Goal: Information Seeking & Learning: Learn about a topic

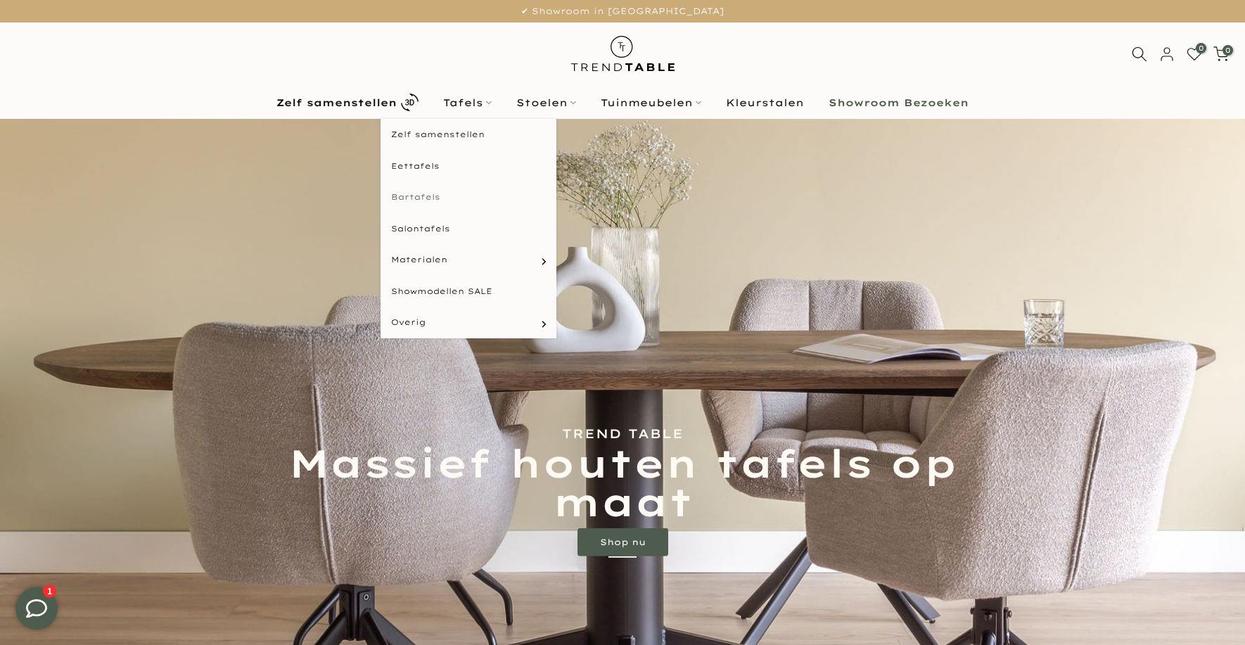
click at [424, 198] on link "Bartafels" at bounding box center [469, 198] width 176 height 32
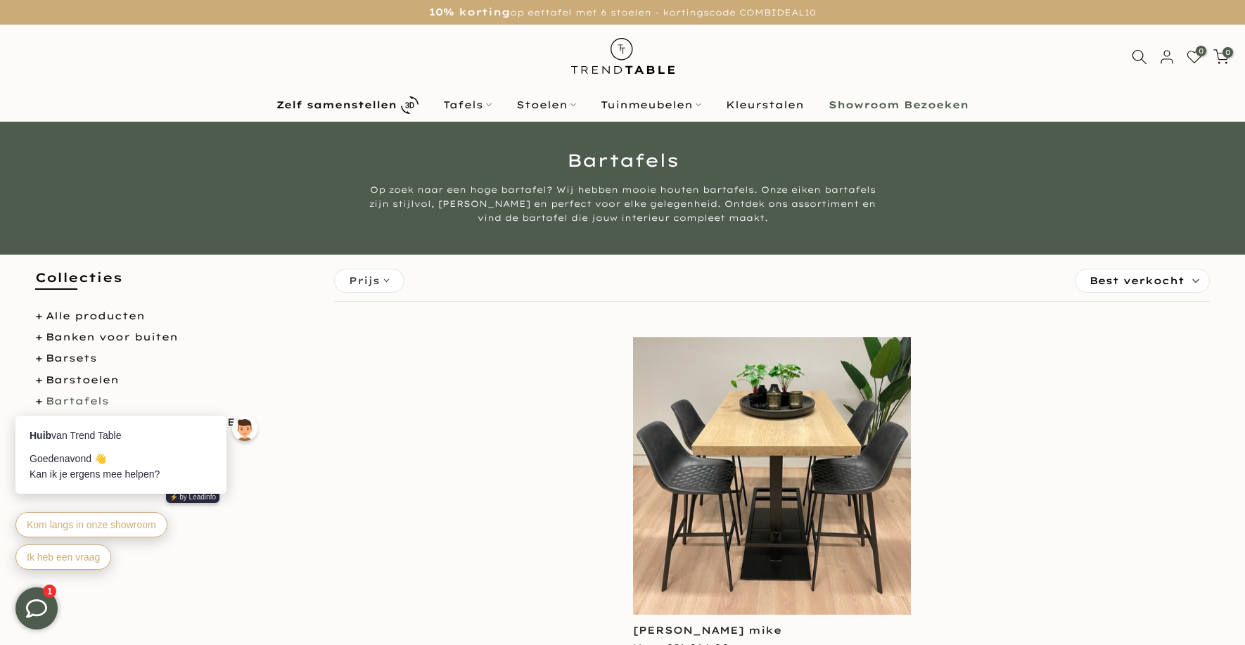
click at [72, 399] on div "Huib van Trend Table Goedenavond 👋 Kan ik je ergens mee helpen? ⚡️ by Leadinfo …" at bounding box center [138, 485] width 274 height 203
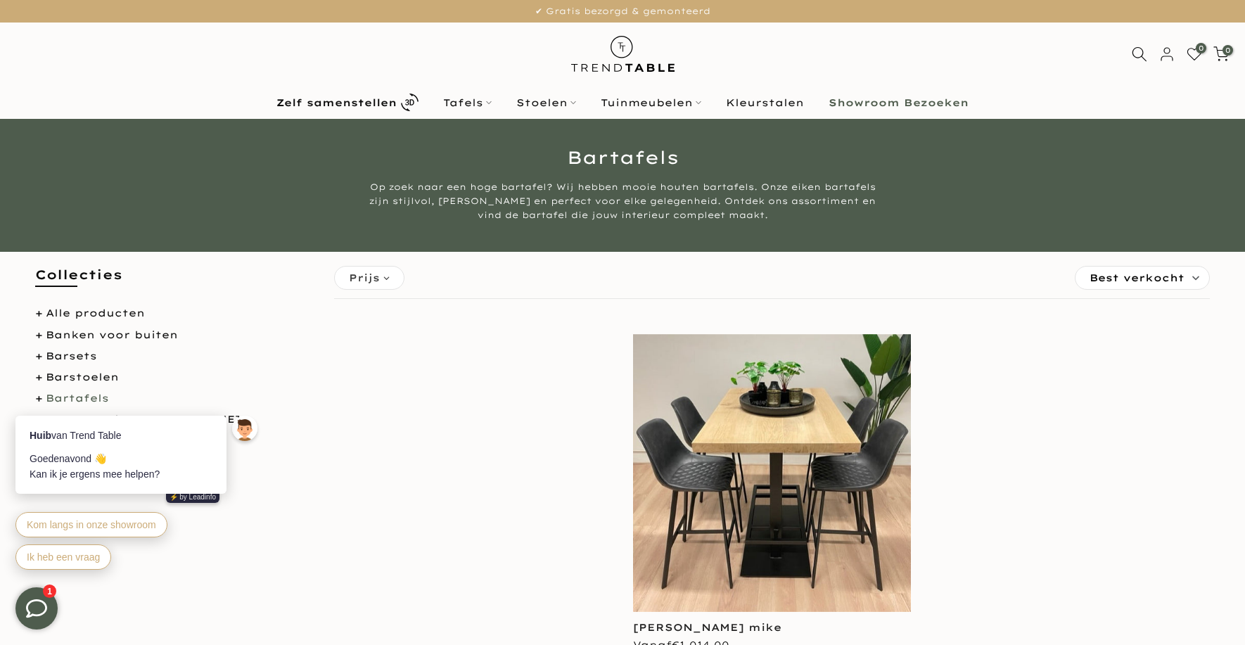
click at [481, 535] on div "**********" at bounding box center [772, 510] width 897 height 352
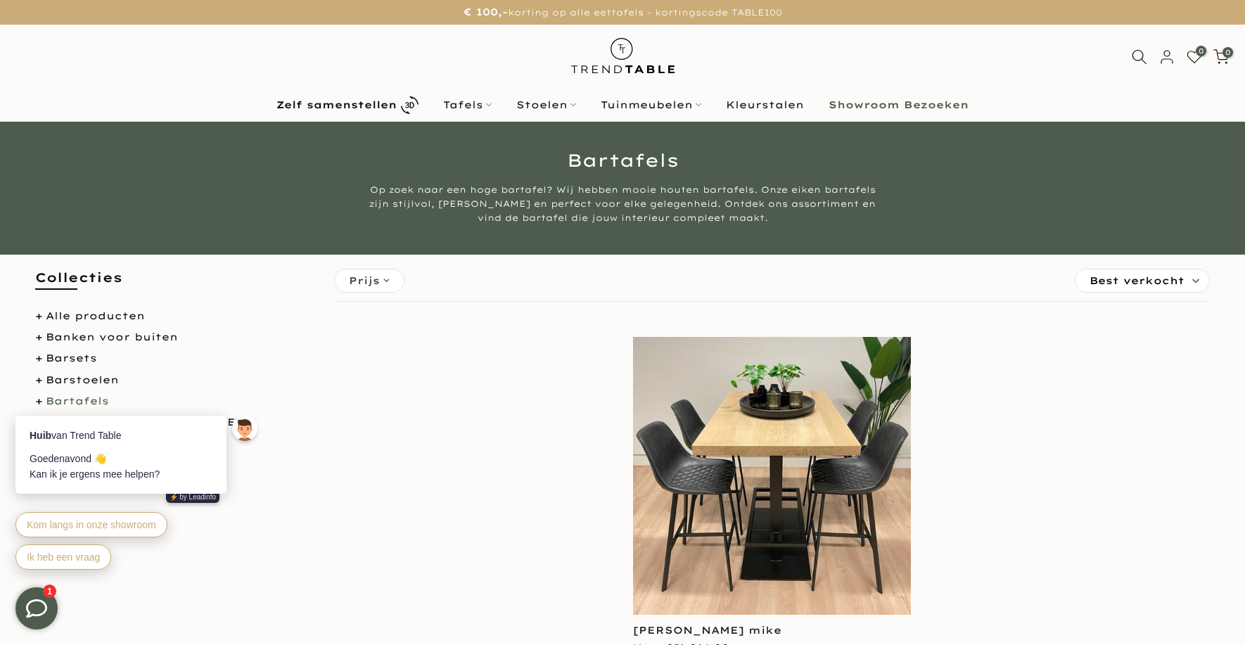
click at [402, 390] on div "**********" at bounding box center [772, 513] width 897 height 352
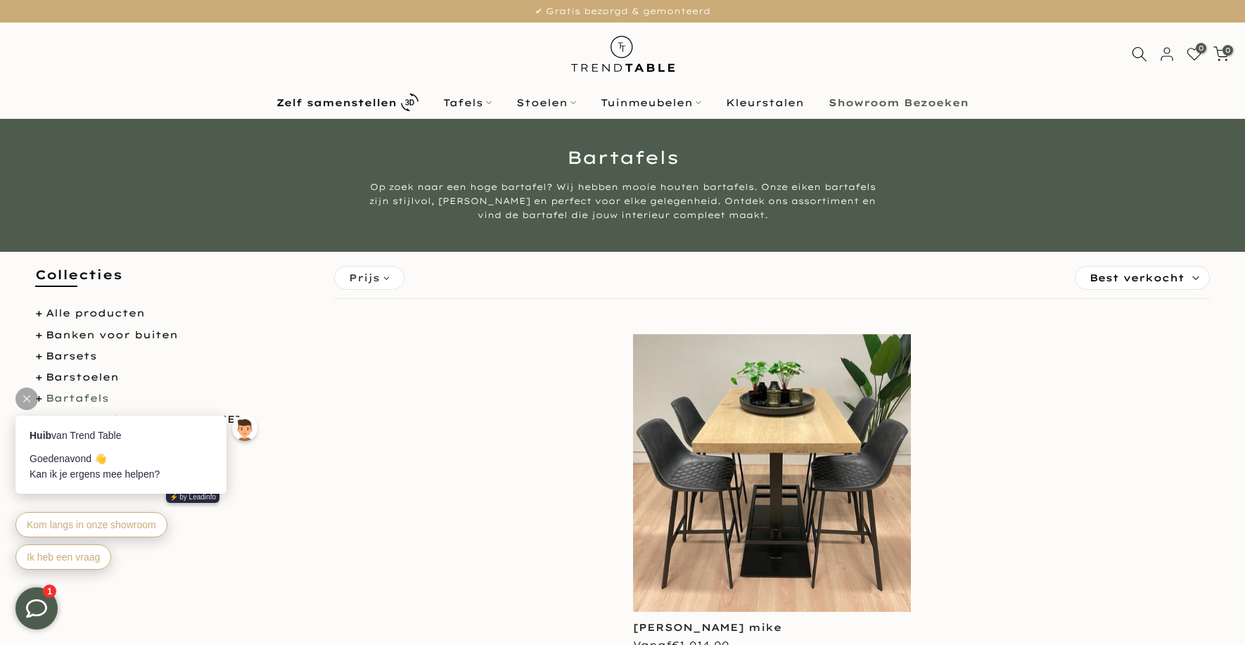
click at [25, 396] on icon at bounding box center [26, 398] width 7 height 7
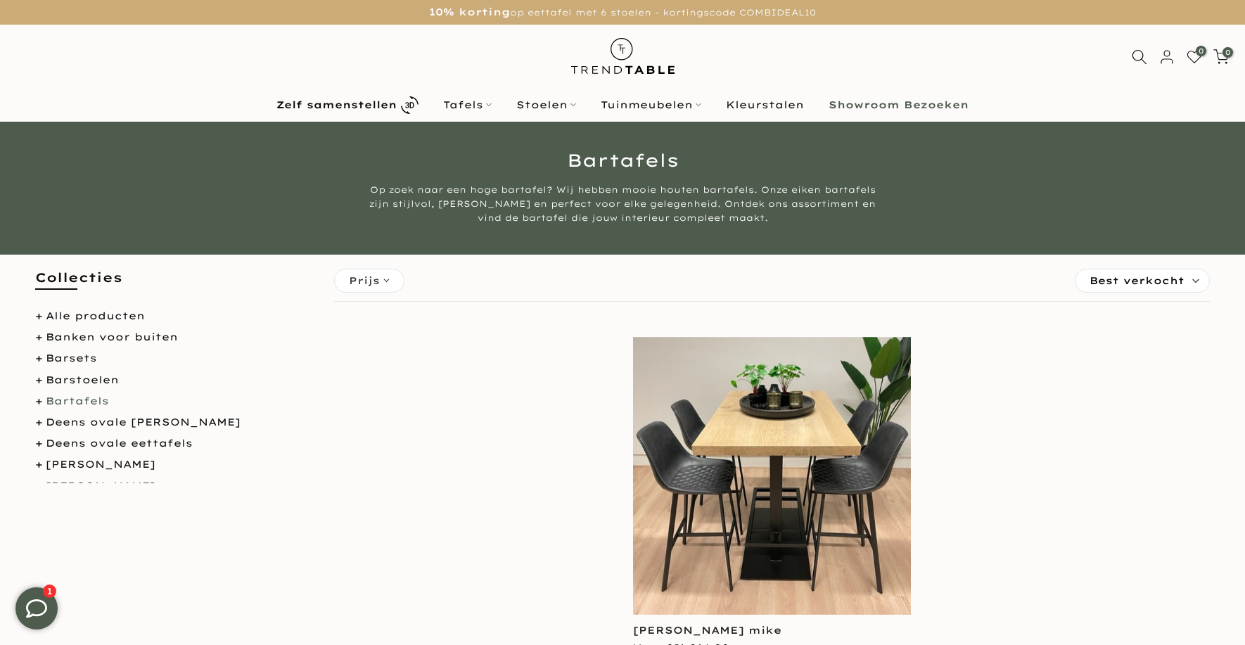
drag, startPoint x: 313, startPoint y: 326, endPoint x: 312, endPoint y: 341, distance: 14.8
click at [312, 341] on div "Collecties Alle producten Banken voor buiten Barsets Barstoelen Bartafels Deens…" at bounding box center [174, 376] width 299 height 215
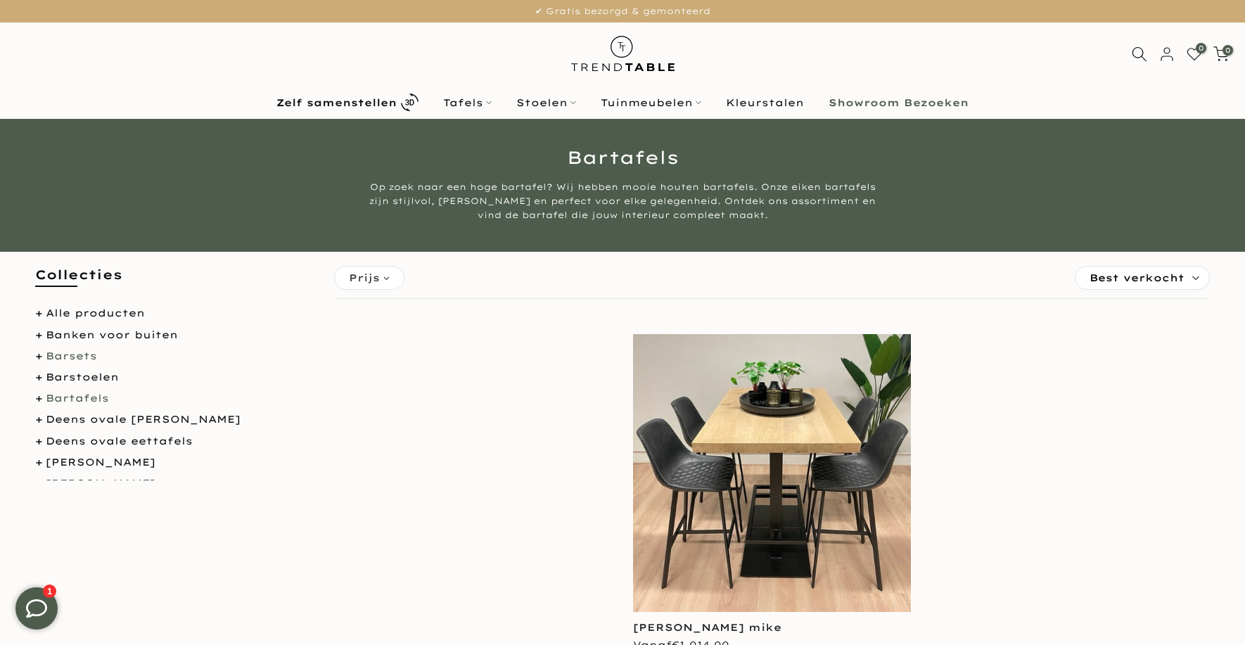
click at [82, 357] on link "Barsets" at bounding box center [71, 356] width 51 height 13
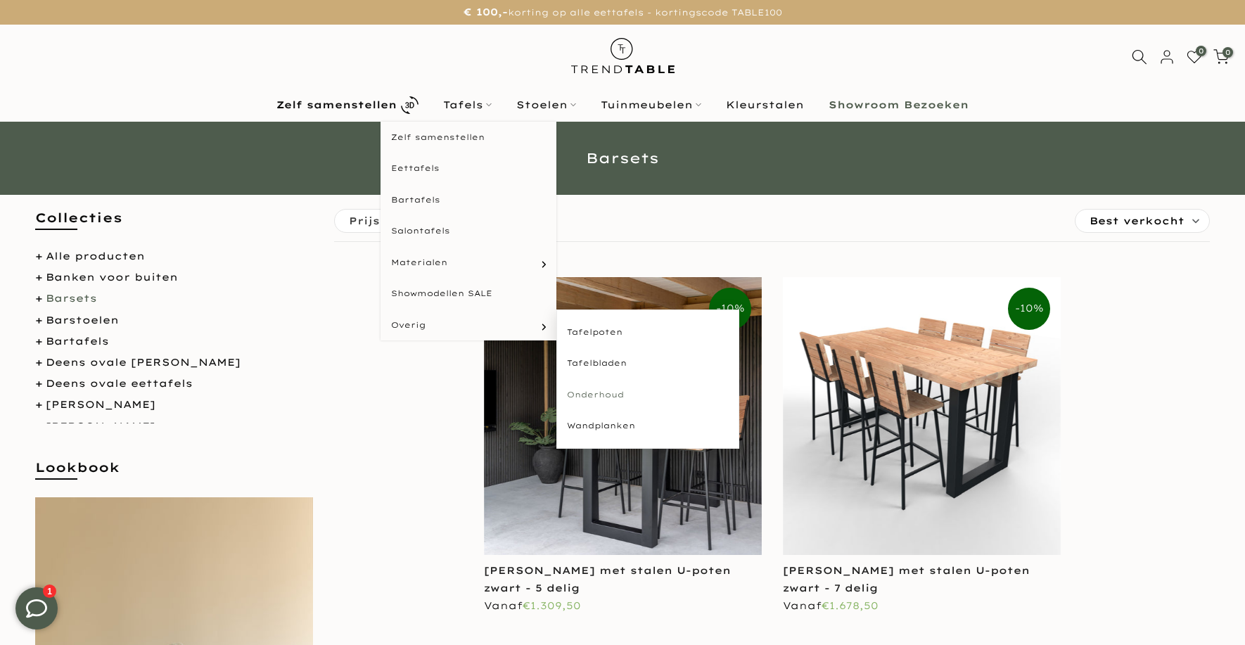
click at [591, 395] on link "Onderhoud" at bounding box center [648, 395] width 183 height 32
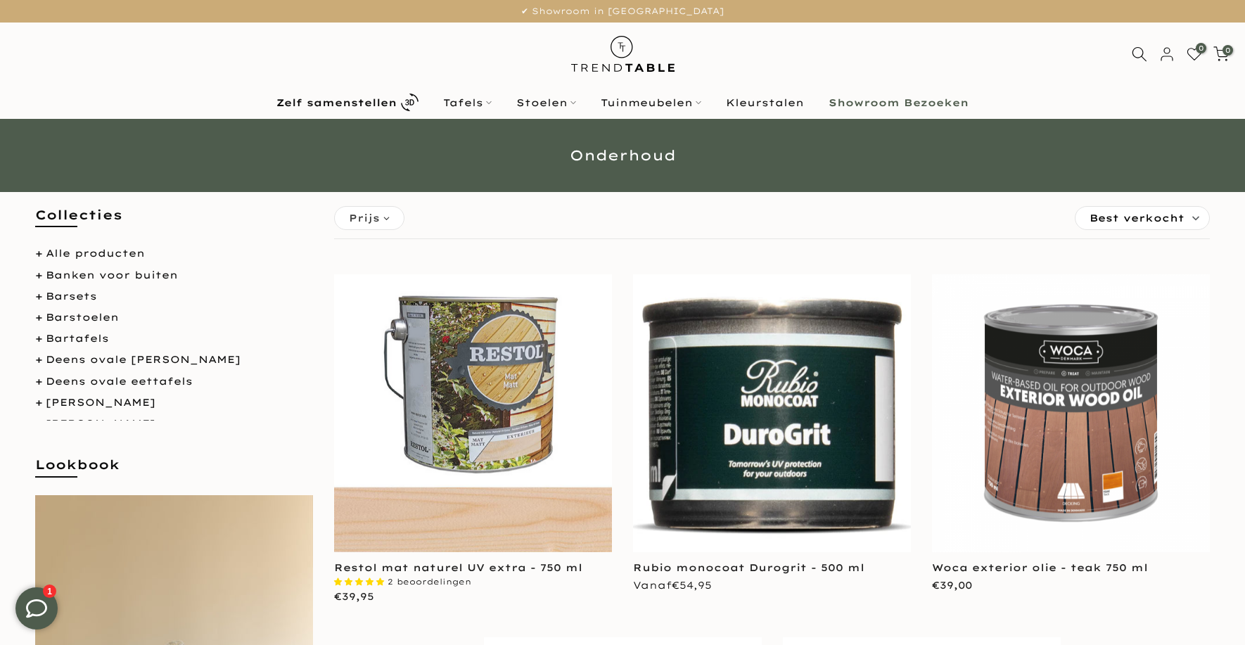
click at [500, 527] on img at bounding box center [473, 413] width 278 height 278
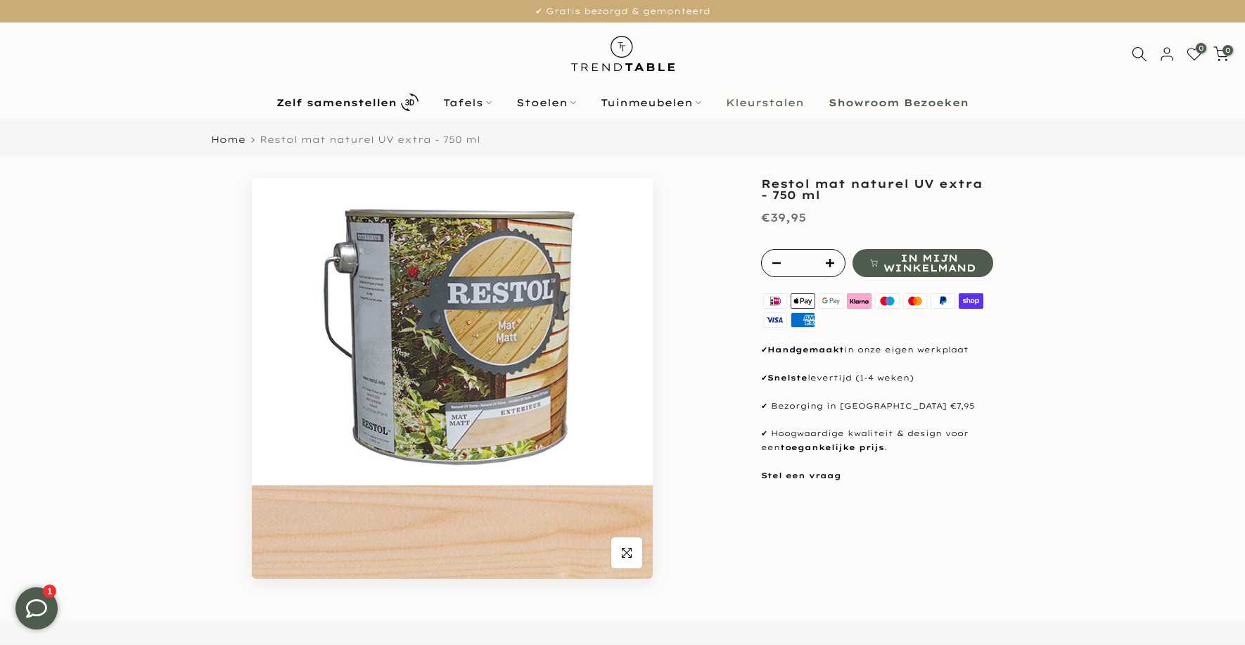
click at [763, 101] on link "Kleurstalen" at bounding box center [765, 102] width 103 height 17
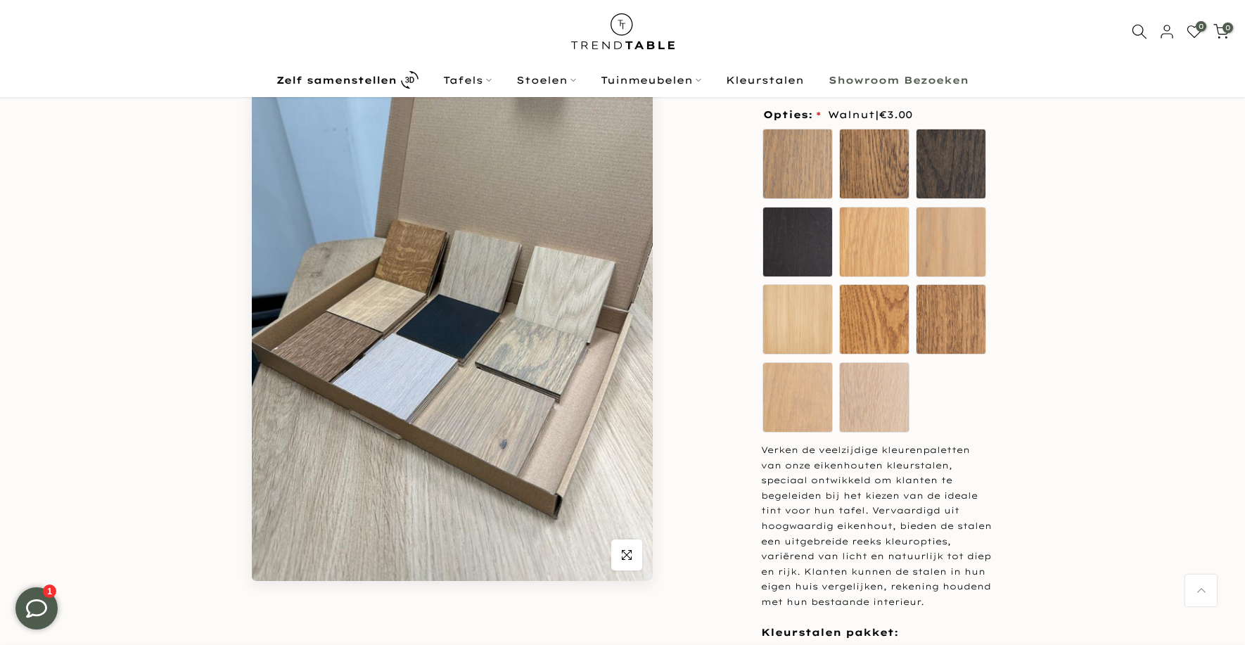
scroll to position [131, 0]
click at [950, 602] on div "Verken de veelzijdige kleurenpaletten van onze eikenhouten kleurstalen, speciaa…" at bounding box center [877, 526] width 232 height 167
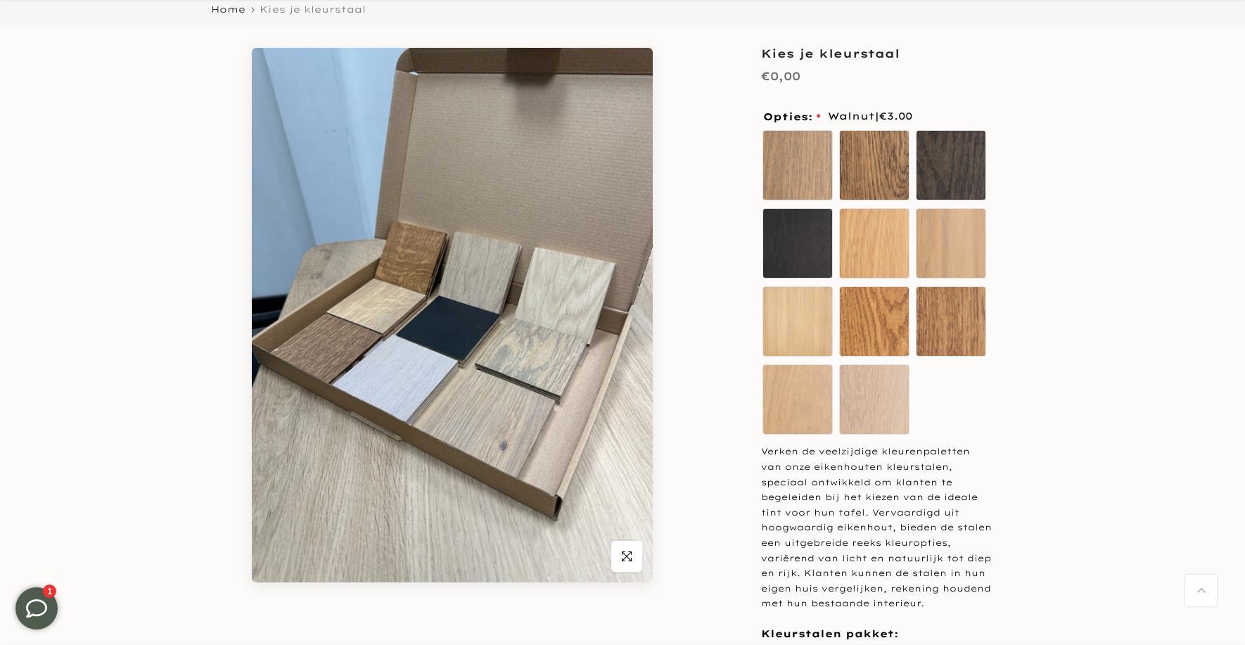
scroll to position [134, 0]
